Goal: Transaction & Acquisition: Obtain resource

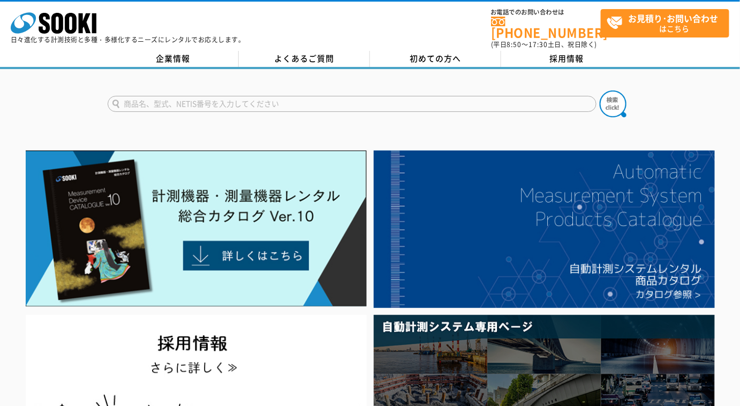
click at [278, 100] on input "text" at bounding box center [352, 104] width 489 height 16
paste input "ソーキクラウドカメラ Rabbit Live"
type input "ソーキクラウドカメラ Rabbit Live"
click at [599, 90] on button at bounding box center [612, 103] width 27 height 27
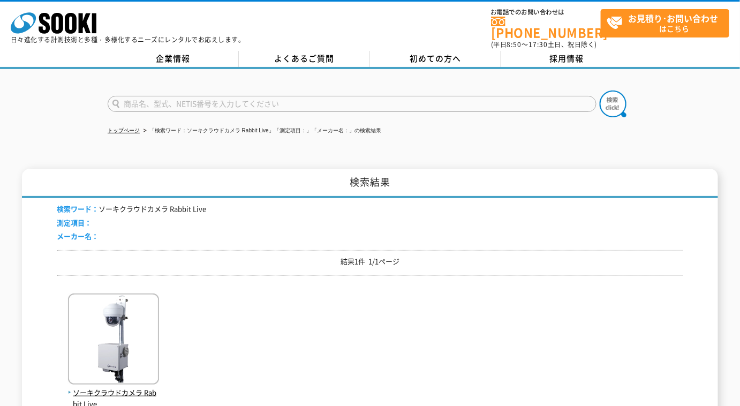
scroll to position [194, 0]
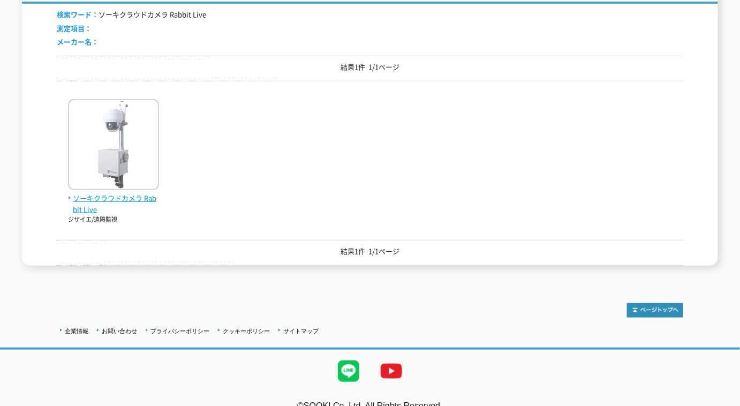
click at [103, 176] on img at bounding box center [113, 146] width 91 height 94
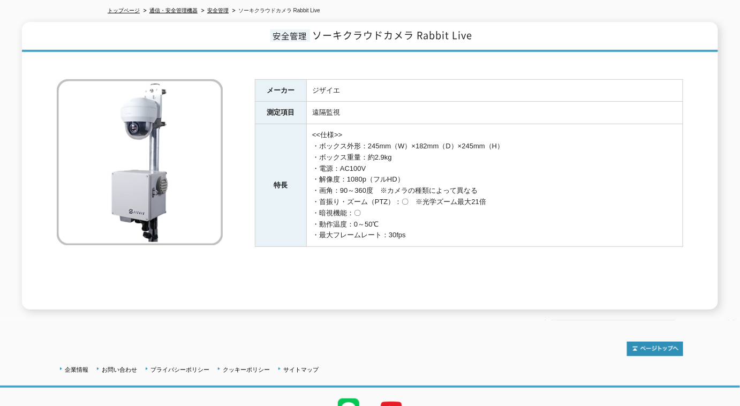
scroll to position [22, 0]
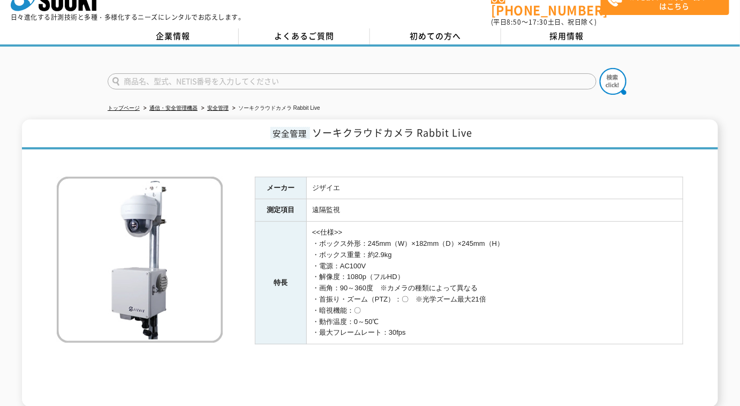
drag, startPoint x: 181, startPoint y: 74, endPoint x: 198, endPoint y: 61, distance: 21.4
click at [181, 73] on input "text" at bounding box center [352, 81] width 489 height 16
type input "NX25"
click at [599, 68] on button at bounding box center [612, 81] width 27 height 27
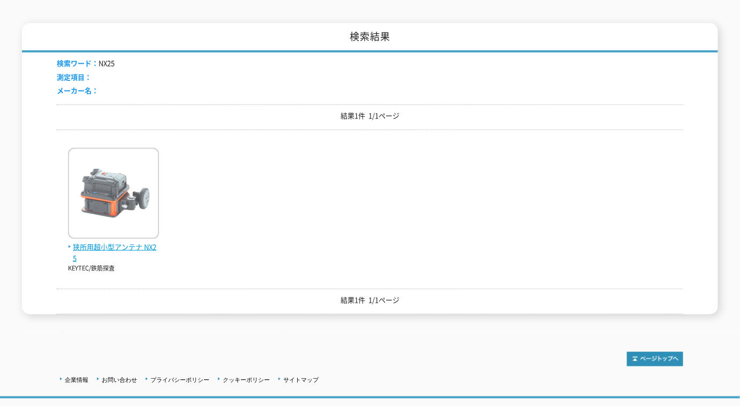
click at [98, 225] on img at bounding box center [113, 195] width 91 height 94
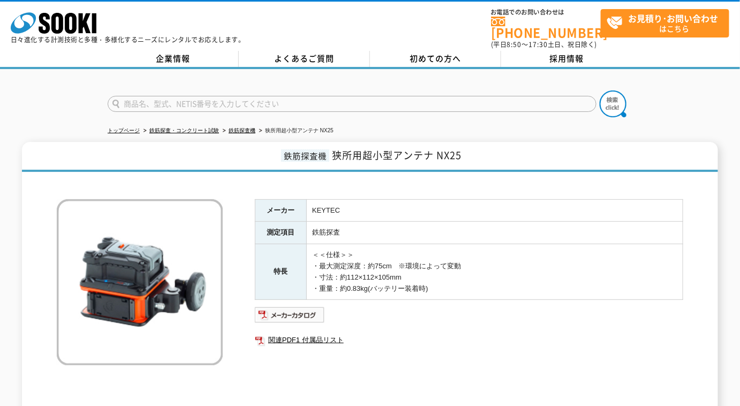
scroll to position [146, 0]
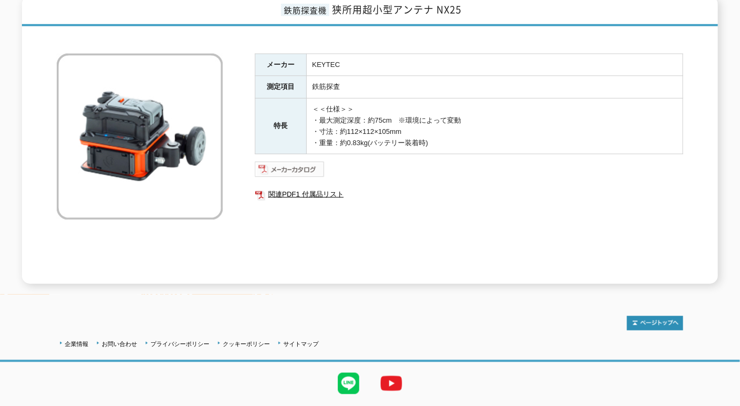
click at [305, 162] on img at bounding box center [290, 169] width 70 height 17
click at [597, 20] on div "鉄筋探査機 狭所用超小型アンテナ NX25 メーカー KEYTEC 測定項目 鉄筋探査 特長 ＜＜仕様＞＞ ・最大測定深度：約75cm　※環境によって変動 ・…" at bounding box center [370, 139] width 696 height 287
